Goal: Communication & Community: Participate in discussion

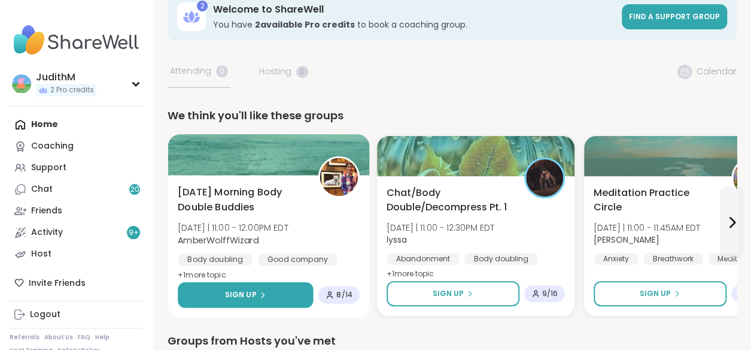
click at [258, 289] on div "Sign Up" at bounding box center [245, 294] width 41 height 11
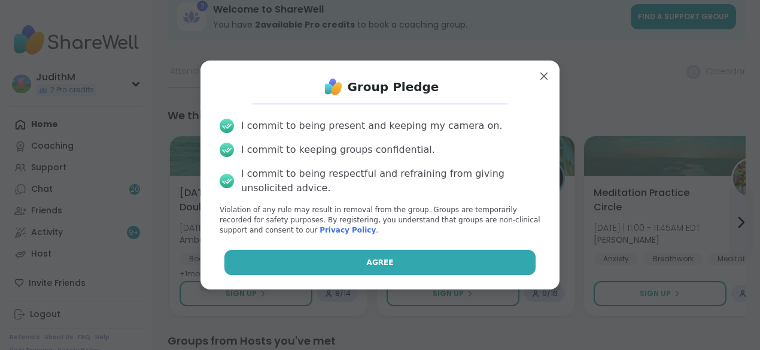
click at [335, 259] on button "Agree" at bounding box center [380, 262] width 312 height 25
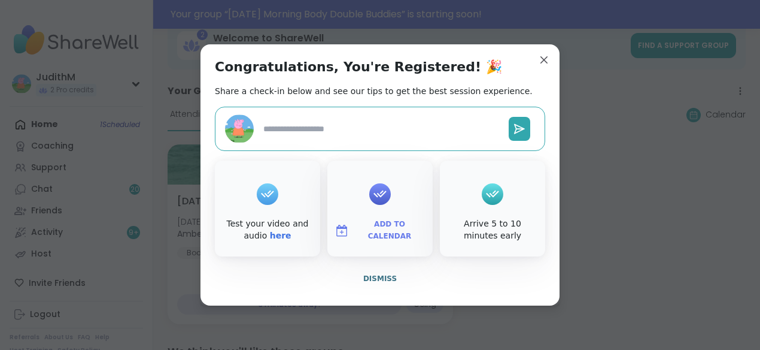
type textarea "*"
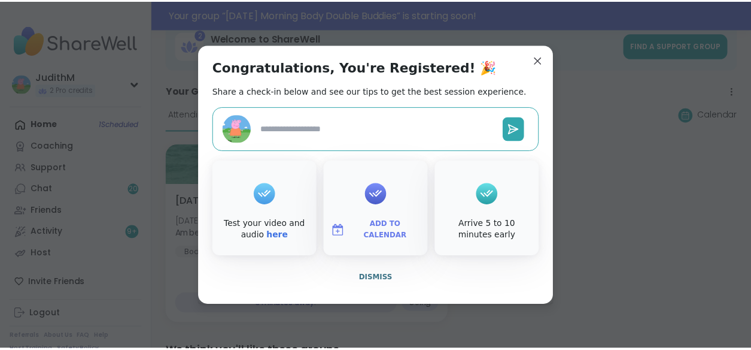
scroll to position [50, 0]
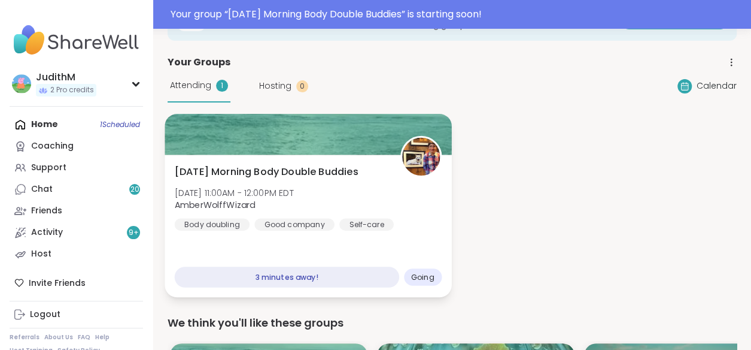
click at [317, 169] on span "[DATE] Morning Body Double Buddies" at bounding box center [267, 172] width 184 height 14
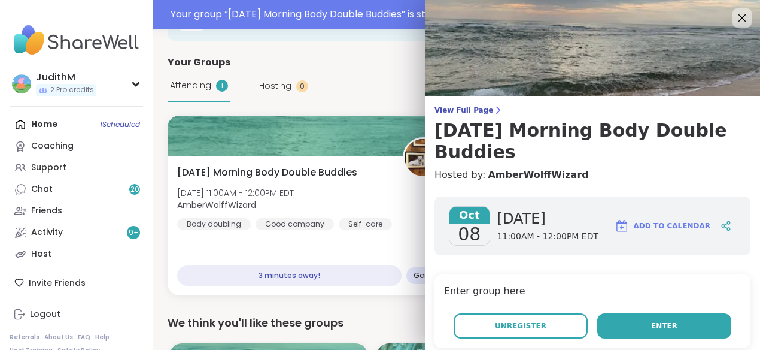
click at [651, 322] on span "Enter" at bounding box center [664, 325] width 26 height 11
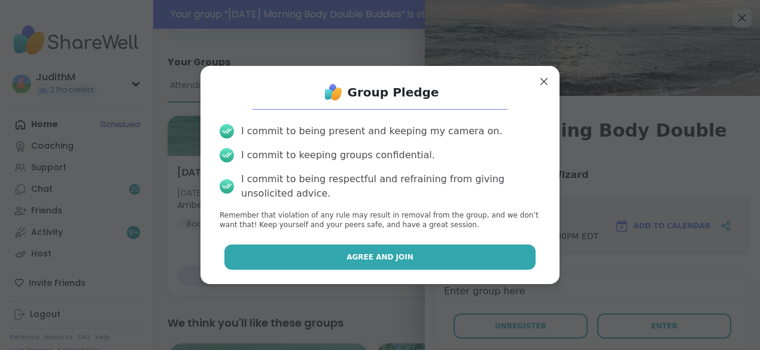
click at [394, 254] on span "Agree and Join" at bounding box center [380, 256] width 67 height 11
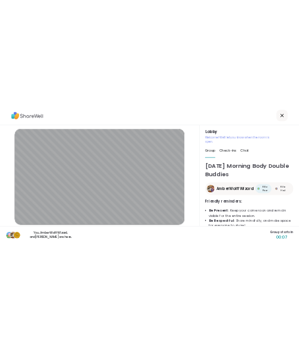
scroll to position [43, 0]
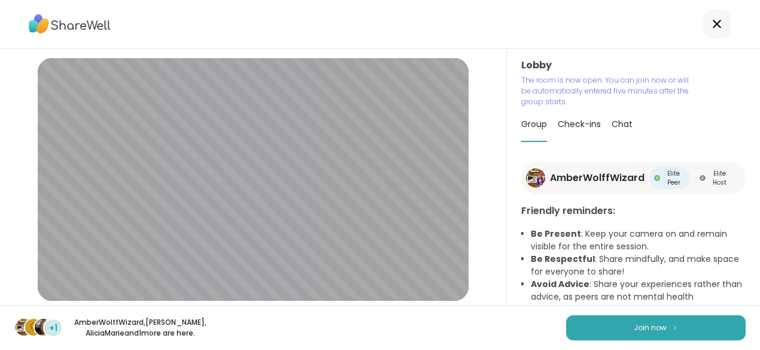
click at [655, 341] on div "C +1 AmberWolffWizard , Cyndy , AliciaMarie and 1 more are here. Join now" at bounding box center [380, 327] width 760 height 45
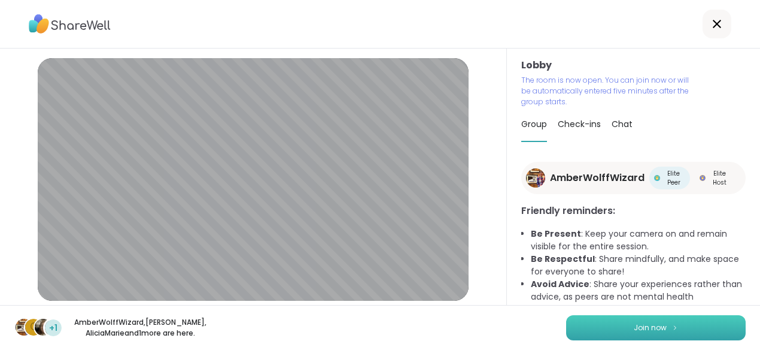
click at [653, 333] on button "Join now" at bounding box center [656, 327] width 180 height 25
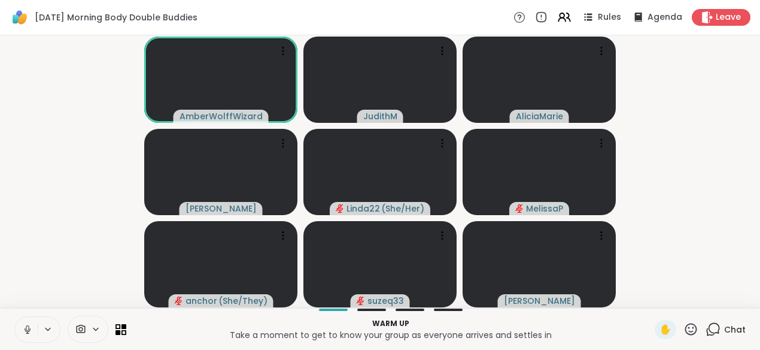
click at [27, 338] on button at bounding box center [26, 329] width 23 height 25
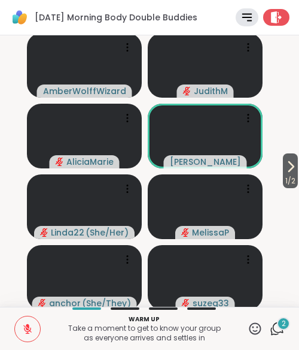
click at [270, 330] on icon at bounding box center [277, 328] width 15 height 15
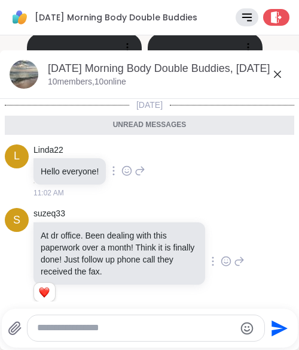
scroll to position [17, 0]
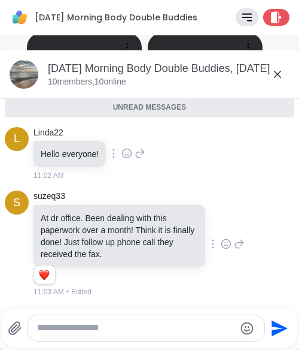
click at [82, 329] on textarea "Type your message" at bounding box center [136, 327] width 198 height 13
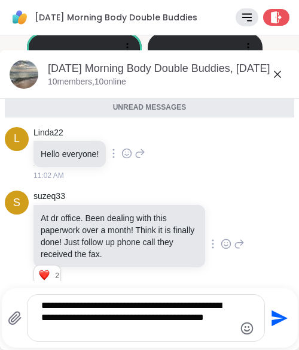
type textarea "**********"
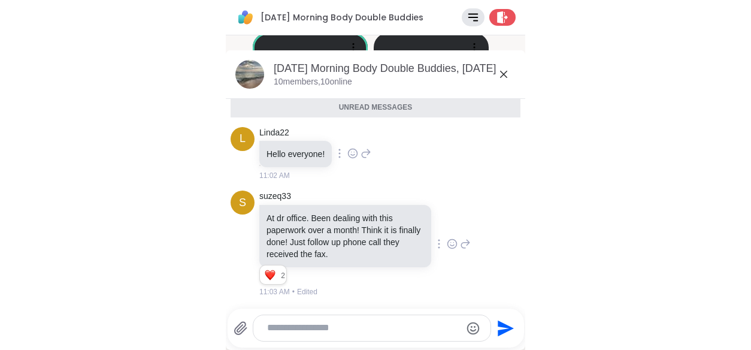
scroll to position [89, 0]
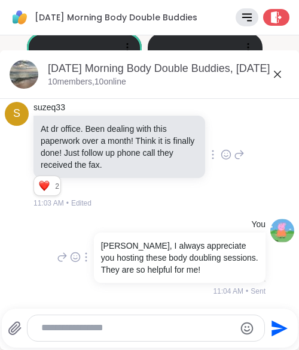
click at [274, 74] on icon at bounding box center [277, 74] width 7 height 7
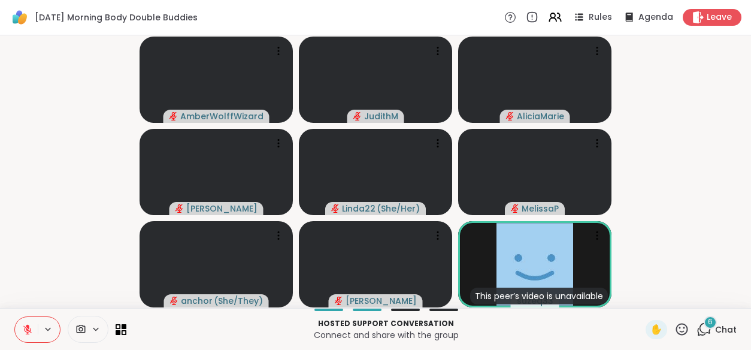
click at [696, 328] on icon at bounding box center [703, 328] width 15 height 15
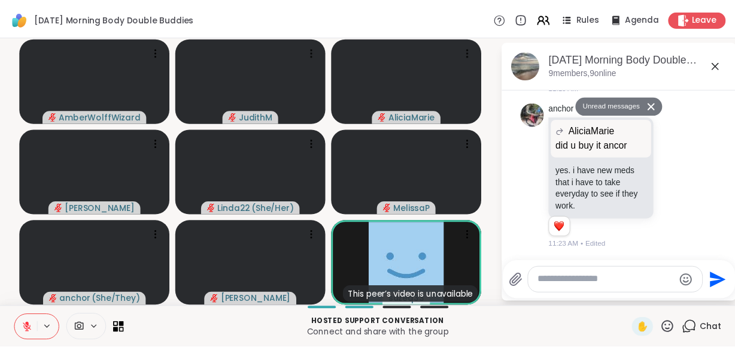
scroll to position [1109, 0]
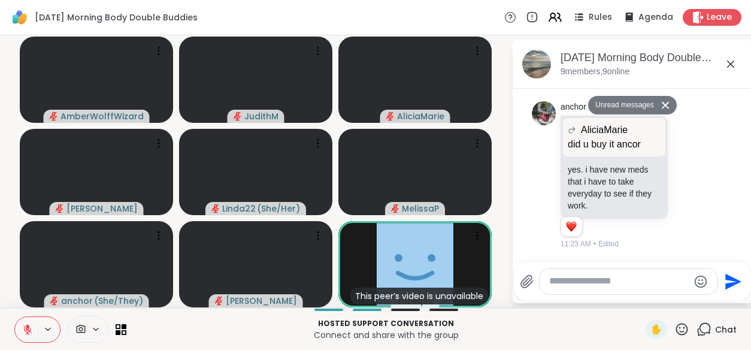
click at [732, 65] on icon at bounding box center [730, 63] width 7 height 7
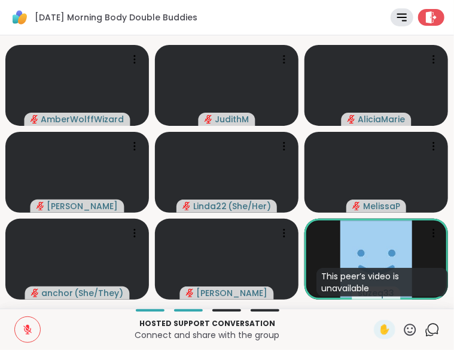
click at [357, 319] on div "Hosted support conversation Connect and share with the group ✋ Chat" at bounding box center [227, 328] width 454 height 41
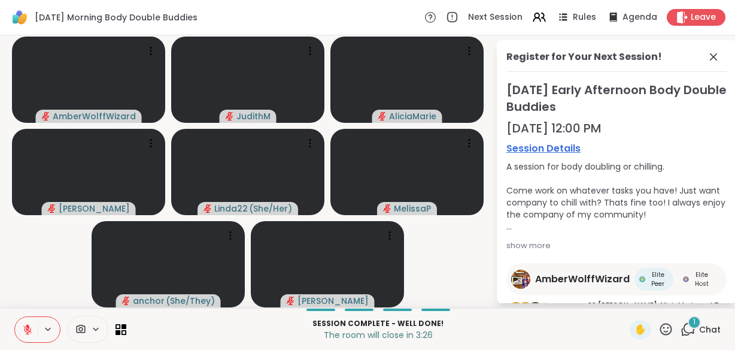
click at [614, 98] on span "[DATE] Early Afternoon Body Double Buddies" at bounding box center [616, 98] width 220 height 34
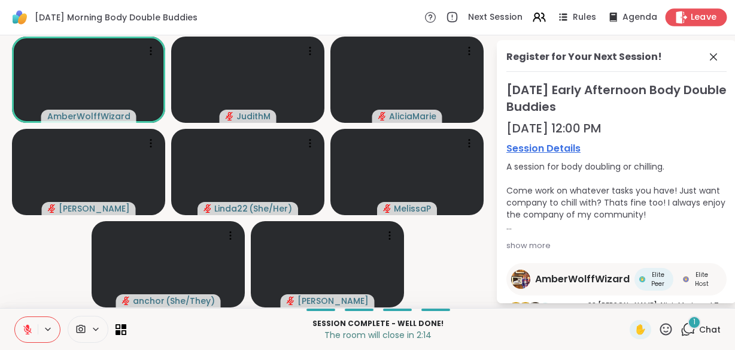
click at [694, 23] on div "Leave" at bounding box center [697, 16] width 62 height 17
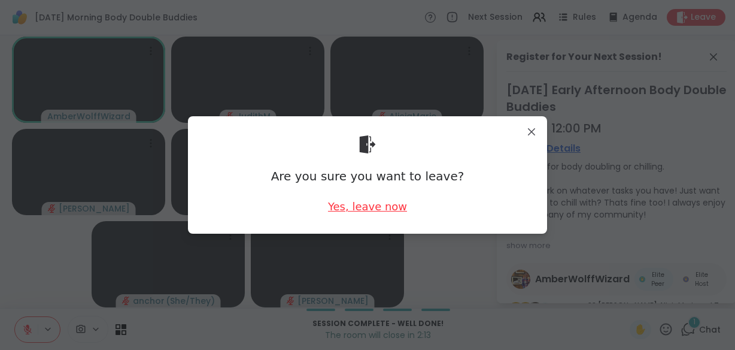
click at [372, 204] on div "Yes, leave now" at bounding box center [367, 206] width 79 height 15
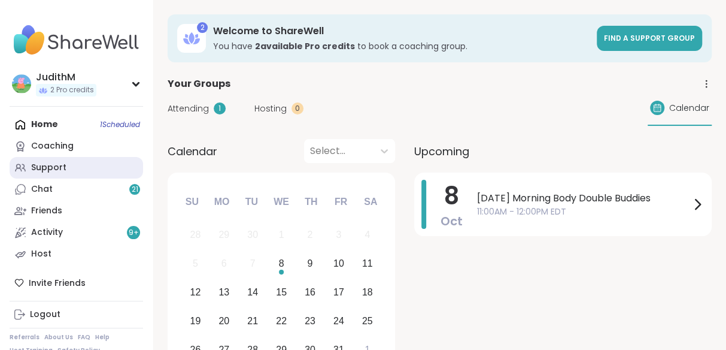
click at [54, 171] on div "Support" at bounding box center [48, 168] width 35 height 12
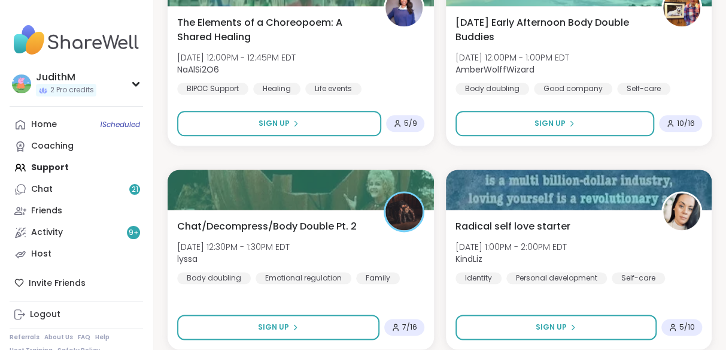
scroll to position [673, 0]
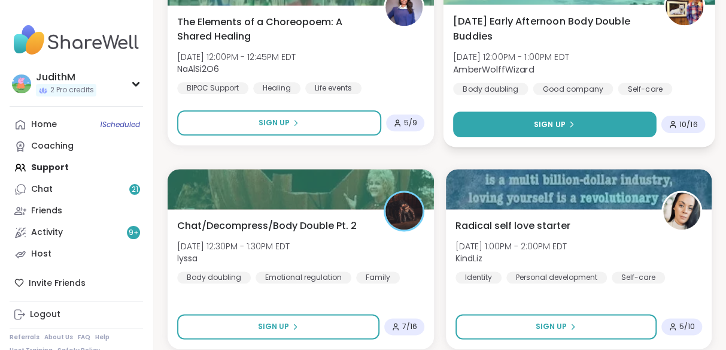
drag, startPoint x: 528, startPoint y: 113, endPoint x: 482, endPoint y: 119, distance: 46.0
click at [482, 119] on button "Sign Up" at bounding box center [554, 124] width 203 height 26
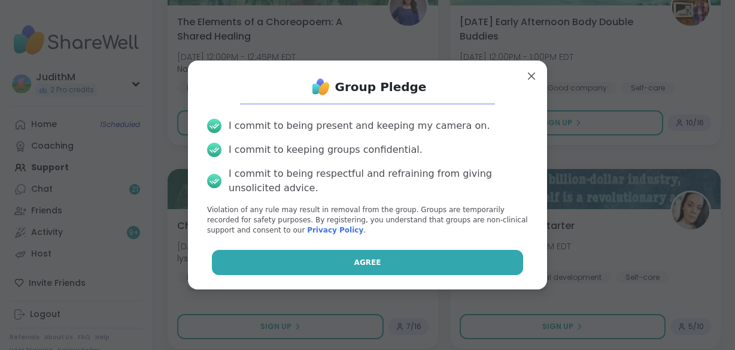
click at [384, 263] on button "Agree" at bounding box center [368, 262] width 312 height 25
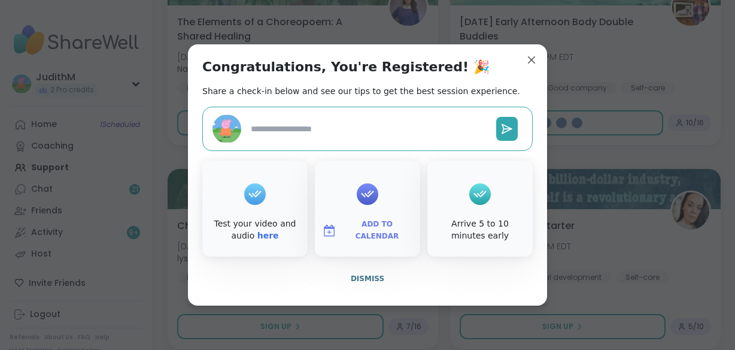
type textarea "*"
click at [368, 275] on span "Dismiss" at bounding box center [368, 278] width 34 height 8
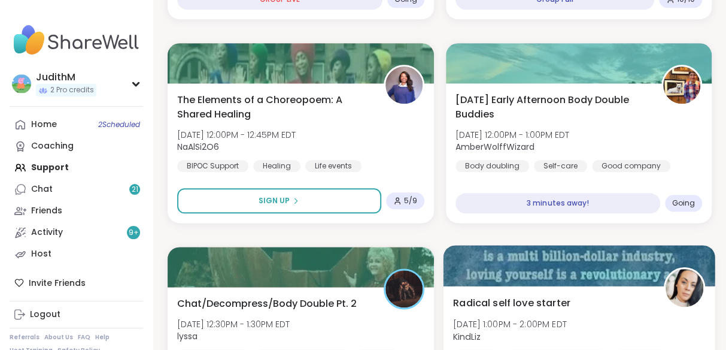
scroll to position [596, 0]
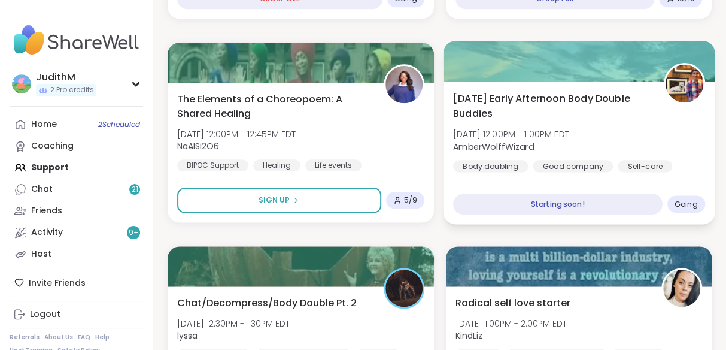
click at [544, 98] on span "[DATE] Early Afternoon Body Double Buddies" at bounding box center [551, 105] width 197 height 29
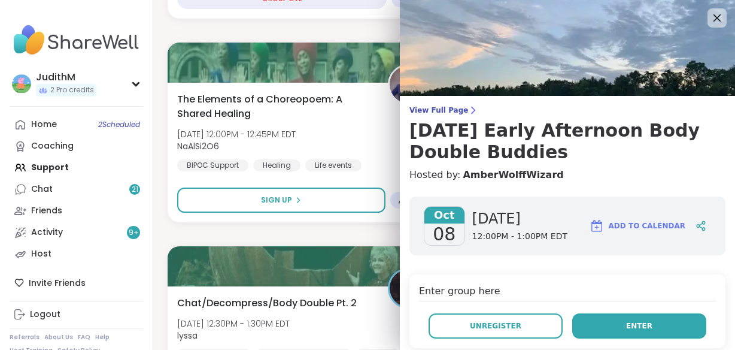
click at [626, 330] on span "Enter" at bounding box center [639, 325] width 26 height 11
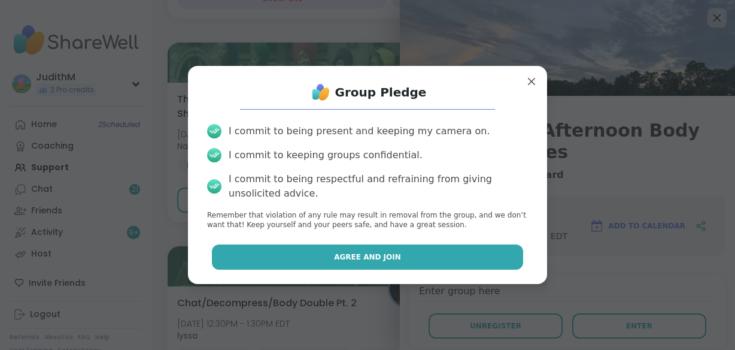
click at [462, 256] on button "Agree and Join" at bounding box center [368, 256] width 312 height 25
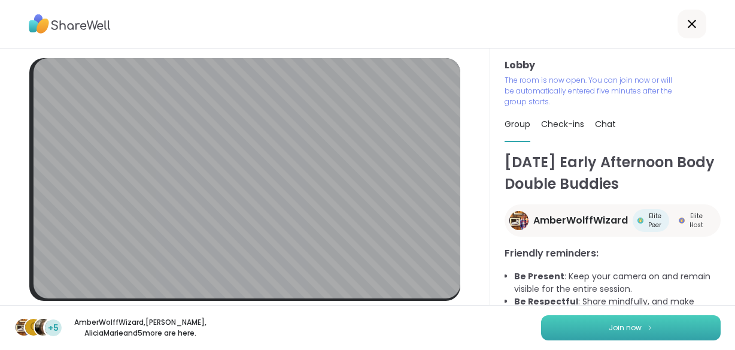
click at [668, 320] on button "Join now" at bounding box center [631, 327] width 180 height 25
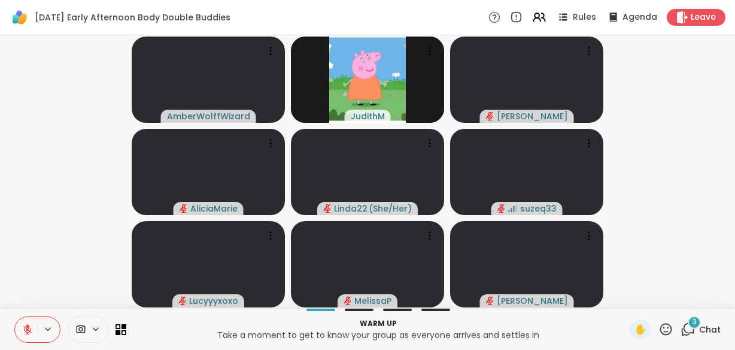
click at [31, 324] on icon at bounding box center [27, 329] width 11 height 11
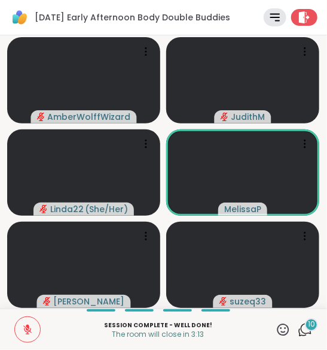
click at [220, 320] on p "Session Complete - well done!" at bounding box center [158, 324] width 221 height 9
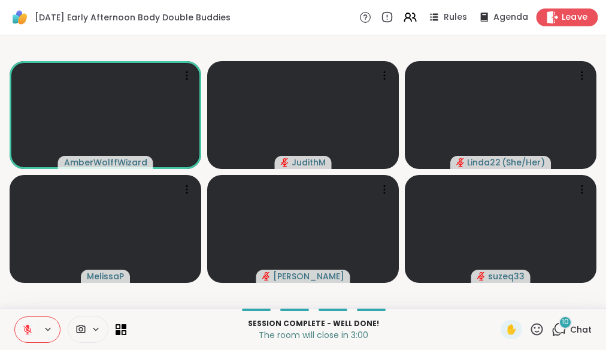
click at [565, 17] on span "Leave" at bounding box center [575, 17] width 26 height 13
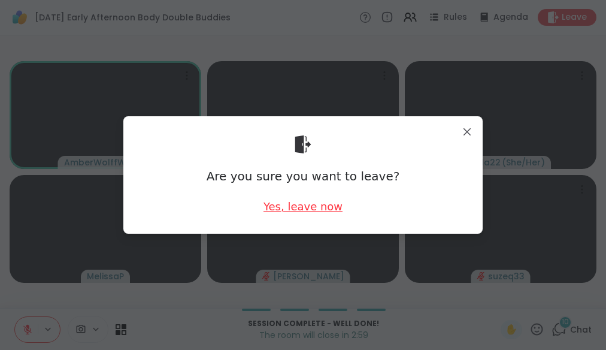
click at [316, 205] on div "Yes, leave now" at bounding box center [302, 206] width 79 height 15
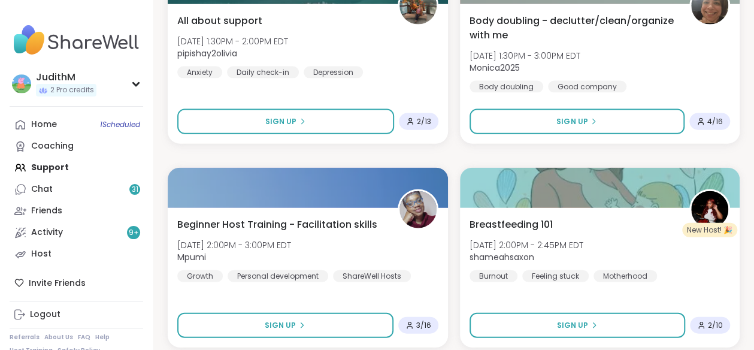
scroll to position [1286, 0]
